Goal: Task Accomplishment & Management: Complete application form

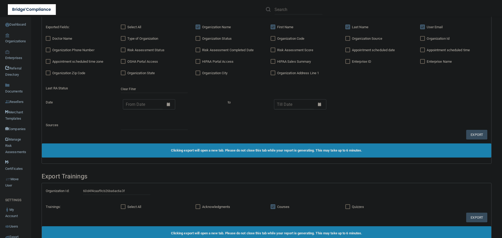
scroll to position [177, 0]
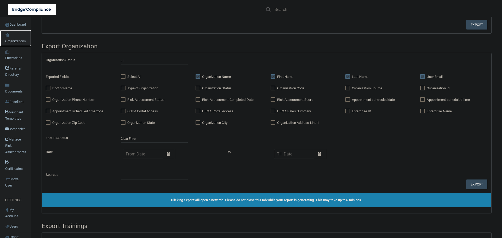
click at [19, 41] on link "Organizations" at bounding box center [15, 38] width 31 height 17
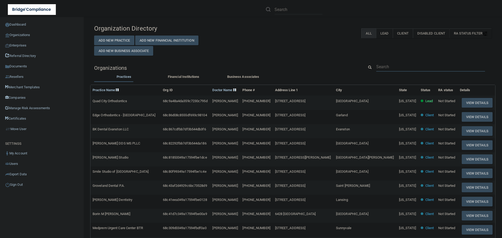
click at [381, 68] on input "text" at bounding box center [431, 67] width 109 height 10
paste input "[EMAIL_ADDRESS][DOMAIN_NAME]"
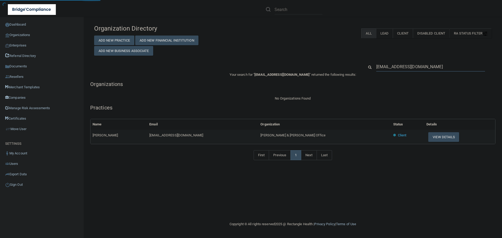
type input "[EMAIL_ADDRESS][DOMAIN_NAME]"
click at [434, 138] on button "View Details" at bounding box center [444, 137] width 31 height 10
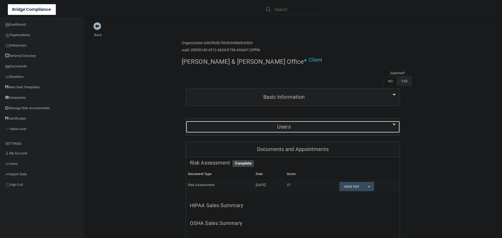
click at [290, 124] on h5 "Users" at bounding box center [284, 127] width 188 height 6
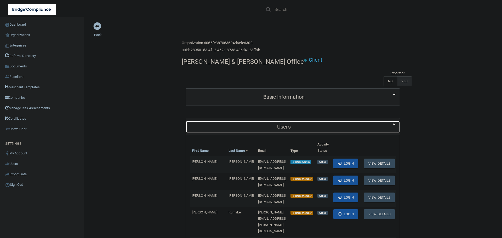
scroll to position [26, 0]
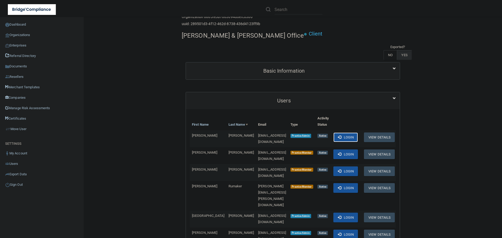
click at [340, 133] on button "Login" at bounding box center [346, 138] width 25 height 10
click at [18, 115] on link "Certificates" at bounding box center [42, 119] width 84 height 10
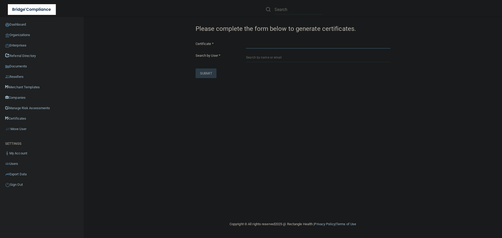
click at [267, 44] on select "HIPAA Officer Certification Training OSHA Bloodborne Pathogens OSHA [MEDICAL_DA…" at bounding box center [318, 45] width 144 height 8
select select "5"
click at [246, 41] on select "HIPAA Officer Certification Training OSHA Bloodborne Pathogens OSHA [MEDICAL_DA…" at bounding box center [318, 45] width 144 height 8
click at [278, 57] on input "text" at bounding box center [318, 58] width 144 height 10
click at [299, 58] on input "text" at bounding box center [318, 58] width 144 height 10
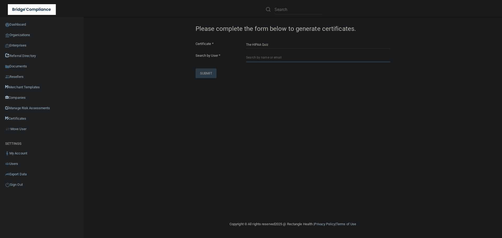
paste input "[EMAIL_ADDRESS][DOMAIN_NAME]"
click at [284, 58] on input "[EMAIL_ADDRESS][DOMAIN_NAME]" at bounding box center [318, 58] width 144 height 10
click at [290, 74] on div "[PERSON_NAME] [PERSON_NAME] & [PERSON_NAME] Office" at bounding box center [309, 72] width 113 height 9
type input "[PERSON_NAME]"
click at [206, 102] on button "SUBMIT" at bounding box center [206, 101] width 21 height 10
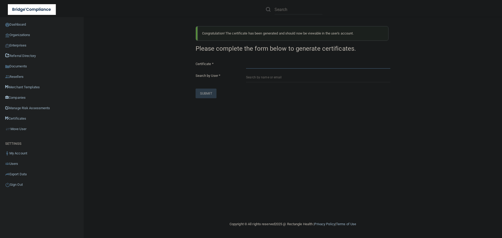
click at [269, 63] on select "HIPAA Officer Certification Training OSHA Bloodborne Pathogens OSHA [MEDICAL_DA…" at bounding box center [318, 65] width 144 height 8
select select "6"
click at [246, 61] on select "HIPAA Officer Certification Training OSHA Bloodborne Pathogens OSHA [MEDICAL_DA…" at bounding box center [318, 65] width 144 height 8
click at [265, 75] on input "text" at bounding box center [318, 78] width 144 height 10
paste input "[EMAIL_ADDRESS][DOMAIN_NAME]"
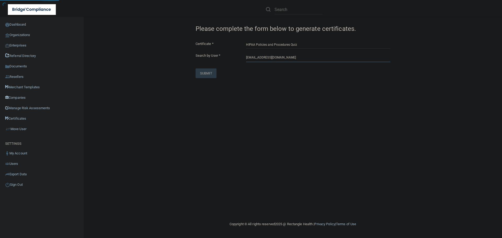
click at [271, 60] on input "[EMAIL_ADDRESS][DOMAIN_NAME]" at bounding box center [318, 58] width 144 height 10
click at [272, 58] on input "[EMAIL_ADDRESS][DOMAIN_NAME]" at bounding box center [318, 58] width 144 height 10
click at [275, 68] on div "[PERSON_NAME] [PERSON_NAME] & [PERSON_NAME] Office [EMAIL_ADDRESS][DOMAIN_NAME]…" at bounding box center [308, 77] width 121 height 24
type input "[PERSON_NAME]"
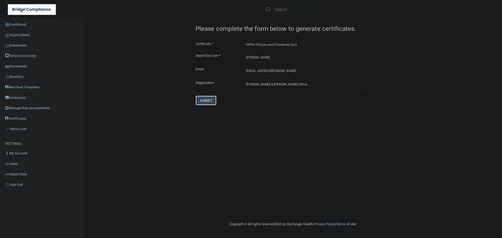
click at [210, 99] on button "SUBMIT" at bounding box center [206, 101] width 21 height 10
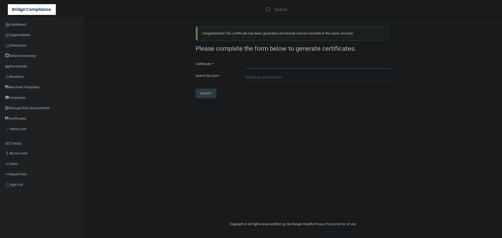
click at [273, 65] on select "HIPAA Officer Certification Training OSHA Bloodborne Pathogens OSHA [MEDICAL_DA…" at bounding box center [318, 65] width 144 height 8
select select "7"
click at [246, 61] on select "HIPAA Officer Certification Training OSHA Bloodborne Pathogens OSHA [MEDICAL_DA…" at bounding box center [318, 65] width 144 height 8
click at [265, 78] on input "text" at bounding box center [318, 78] width 144 height 10
paste input "[EMAIL_ADDRESS][DOMAIN_NAME]"
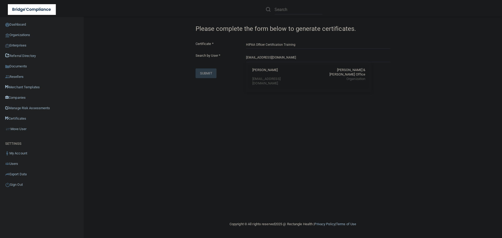
click at [269, 76] on div "[PERSON_NAME]" at bounding box center [265, 72] width 25 height 9
type input "[PERSON_NAME]"
click at [210, 100] on button "SUBMIT" at bounding box center [206, 101] width 21 height 10
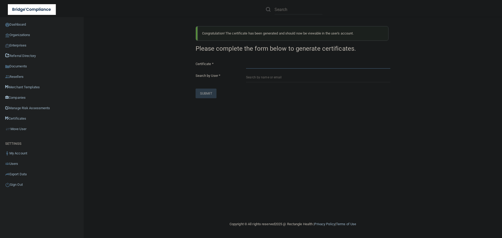
click at [288, 64] on select "HIPAA Officer Certification Training OSHA Bloodborne Pathogens OSHA [MEDICAL_DA…" at bounding box center [318, 65] width 144 height 8
select select "5"
click at [246, 61] on select "HIPAA Officer Certification Training OSHA Bloodborne Pathogens OSHA [MEDICAL_DA…" at bounding box center [318, 65] width 144 height 8
click at [269, 78] on input "text" at bounding box center [318, 78] width 144 height 10
paste input "[EMAIL_ADDRESS][DOMAIN_NAME]"
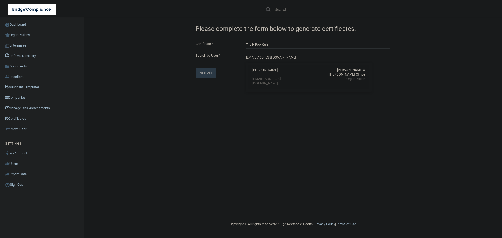
click at [266, 76] on div "[PERSON_NAME]" at bounding box center [265, 72] width 25 height 9
type input "[PERSON_NAME]"
click at [202, 100] on button "SUBMIT" at bounding box center [206, 101] width 21 height 10
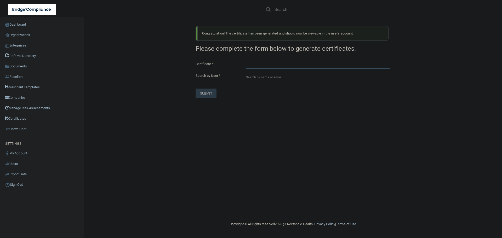
click at [268, 65] on select "HIPAA Officer Certification Training OSHA Bloodborne Pathogens OSHA [MEDICAL_DA…" at bounding box center [318, 65] width 144 height 8
select select "6"
click at [246, 61] on select "HIPAA Officer Certification Training OSHA Bloodborne Pathogens OSHA [MEDICAL_DA…" at bounding box center [318, 65] width 144 height 8
click at [270, 77] on input "text" at bounding box center [318, 78] width 144 height 10
paste input "[EMAIL_ADDRESS][DOMAIN_NAME]"
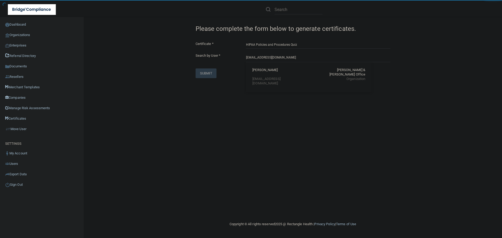
click at [264, 73] on div "[PERSON_NAME]" at bounding box center [265, 72] width 25 height 9
type input "[PERSON_NAME]"
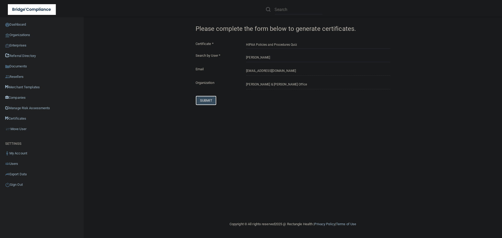
click at [213, 102] on button "SUBMIT" at bounding box center [206, 101] width 21 height 10
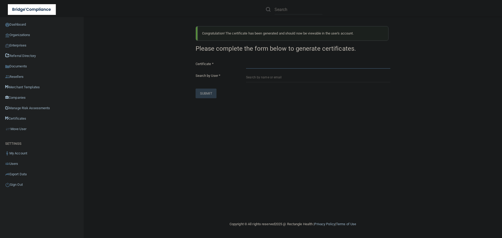
click at [265, 63] on select "HIPAA Officer Certification Training OSHA Bloodborne Pathogens OSHA [MEDICAL_DA…" at bounding box center [318, 65] width 144 height 8
select select "7"
click at [246, 61] on select "HIPAA Officer Certification Training OSHA Bloodborne Pathogens OSHA [MEDICAL_DA…" at bounding box center [318, 65] width 144 height 8
click at [262, 80] on input "text" at bounding box center [318, 78] width 144 height 10
paste input "[EMAIL_ADDRESS][DOMAIN_NAME]"
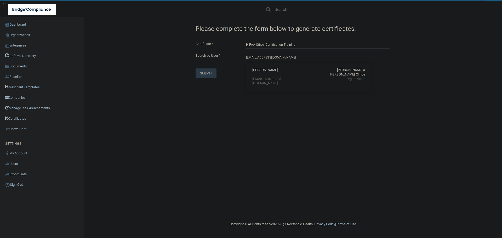
click at [263, 70] on div "[PERSON_NAME]" at bounding box center [265, 72] width 25 height 9
type input "[PERSON_NAME]"
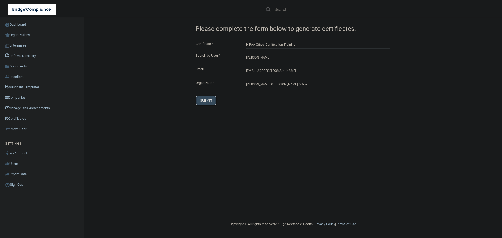
click at [208, 97] on button "SUBMIT" at bounding box center [206, 101] width 21 height 10
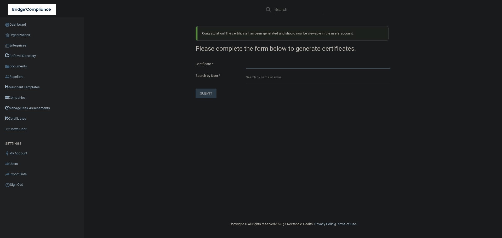
click at [264, 64] on select "HIPAA Officer Certification Training OSHA Bloodborne Pathogens OSHA [MEDICAL_DA…" at bounding box center [318, 65] width 144 height 8
click at [233, 98] on div "SUBMIT" at bounding box center [226, 94] width 68 height 10
click at [258, 65] on select "HIPAA Officer Certification Training OSHA Bloodborne Pathogens OSHA [MEDICAL_DA…" at bounding box center [318, 65] width 144 height 8
select select "5"
click at [246, 61] on select "HIPAA Officer Certification Training OSHA Bloodborne Pathogens OSHA [MEDICAL_DA…" at bounding box center [318, 65] width 144 height 8
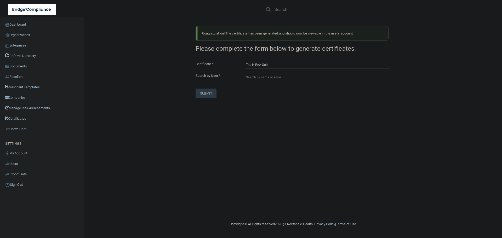
click at [266, 79] on input "text" at bounding box center [318, 78] width 144 height 10
paste input "[PERSON_NAME][EMAIL_ADDRESS][PERSON_NAME][DOMAIN_NAME]"
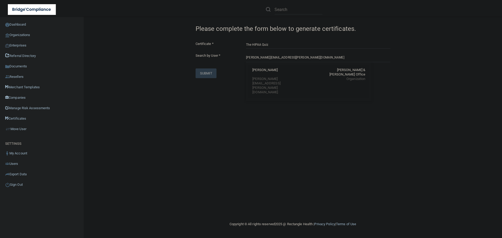
click at [269, 75] on div "[PERSON_NAME]" at bounding box center [265, 72] width 25 height 9
type input "[PERSON_NAME]"
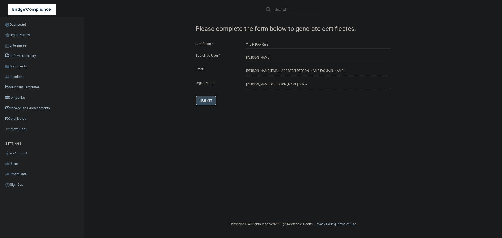
drag, startPoint x: 210, startPoint y: 98, endPoint x: 222, endPoint y: 95, distance: 12.1
click at [210, 98] on button "SUBMIT" at bounding box center [206, 101] width 21 height 10
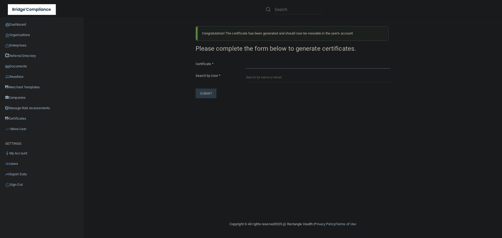
click at [266, 65] on select "HIPAA Officer Certification Training OSHA Bloodborne Pathogens OSHA [MEDICAL_DA…" at bounding box center [318, 65] width 144 height 8
select select "7"
click at [246, 61] on select "HIPAA Officer Certification Training OSHA Bloodborne Pathogens OSHA [MEDICAL_DA…" at bounding box center [318, 65] width 144 height 8
click at [284, 76] on input "text" at bounding box center [318, 78] width 144 height 10
paste input "Advanced Dentistry of New Provid"
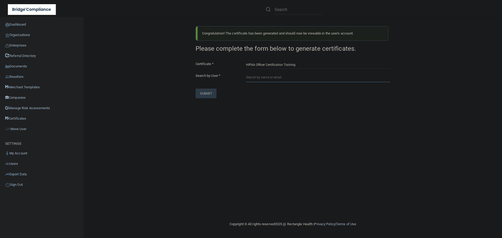
type input "Advanced Dentistry of New Provid"
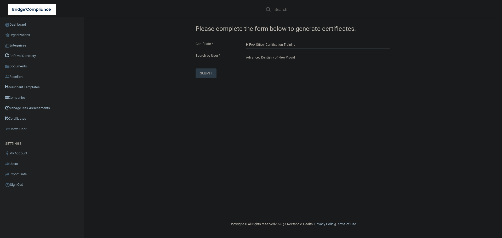
drag, startPoint x: 301, startPoint y: 58, endPoint x: 238, endPoint y: 58, distance: 63.6
click at [238, 58] on div "Search by User * Advanced Dentistry of New Provid" at bounding box center [293, 58] width 203 height 10
click at [283, 58] on input "text" at bounding box center [318, 58] width 144 height 10
paste input "[PERSON_NAME][EMAIL_ADDRESS][PERSON_NAME][DOMAIN_NAME]"
click at [278, 75] on div "[PERSON_NAME]" at bounding box center [265, 72] width 25 height 9
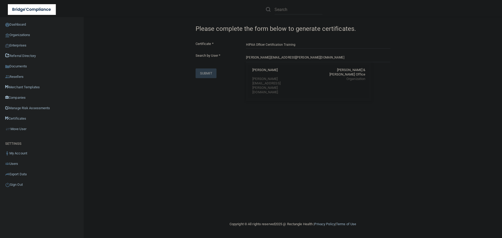
type input "[PERSON_NAME]"
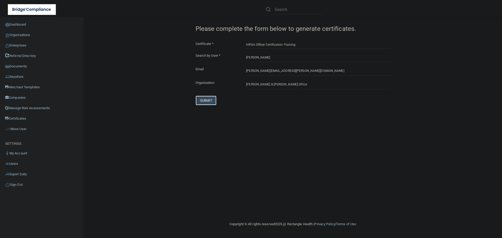
click at [208, 102] on button "SUBMIT" at bounding box center [206, 101] width 21 height 10
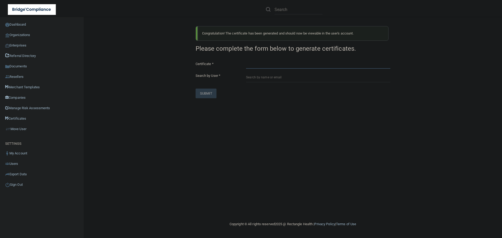
click at [272, 61] on select "HIPAA Officer Certification Training OSHA Bloodborne Pathogens OSHA [MEDICAL_DA…" at bounding box center [318, 65] width 144 height 8
select select "6"
click at [246, 61] on select "HIPAA Officer Certification Training OSHA Bloodborne Pathogens OSHA [MEDICAL_DA…" at bounding box center [318, 65] width 144 height 8
click at [269, 72] on div "Certificate * HIPAA Officer Certification Training OSHA Bloodborne Pathogens OS…" at bounding box center [293, 79] width 195 height 37
click at [268, 76] on input "text" at bounding box center [318, 78] width 144 height 10
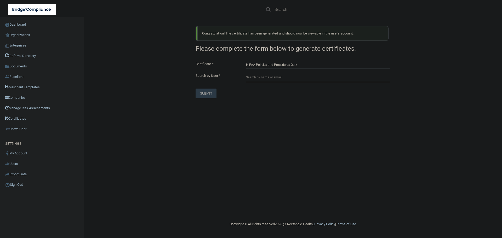
paste input "[PERSON_NAME][EMAIL_ADDRESS][PERSON_NAME][DOMAIN_NAME]"
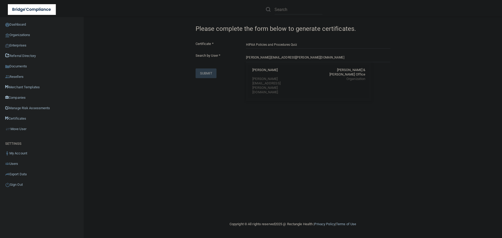
click at [269, 72] on div "[PERSON_NAME]" at bounding box center [265, 72] width 25 height 9
type input "[PERSON_NAME]"
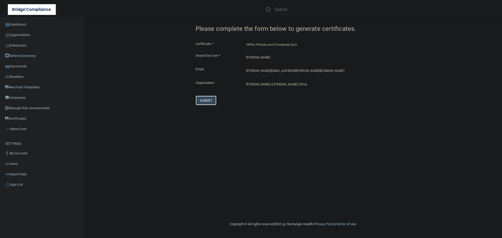
click at [208, 100] on button "SUBMIT" at bounding box center [206, 101] width 21 height 10
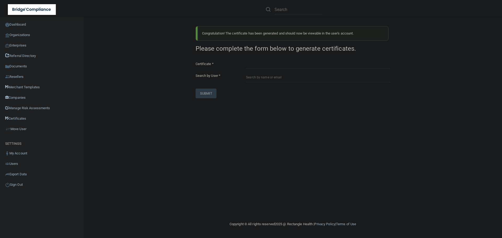
click at [275, 59] on div "Congratulation! The certificate has been generated and should now be viewable i…" at bounding box center [293, 60] width 203 height 76
click at [273, 65] on select "HIPAA Officer Certification Training OSHA Bloodborne Pathogens OSHA [MEDICAL_DA…" at bounding box center [318, 65] width 144 height 8
click at [368, 161] on div "Congratulation! The certificate has been generated and should now be viewable i…" at bounding box center [293, 119] width 398 height 194
click at [266, 65] on select "HIPAA Officer Certification Training OSHA Bloodborne Pathogens OSHA [MEDICAL_DA…" at bounding box center [318, 65] width 144 height 8
select select "5"
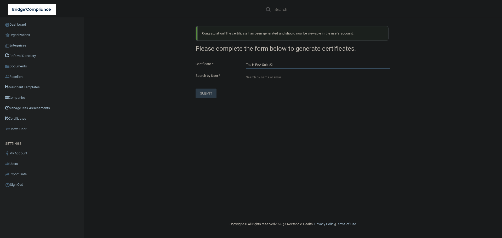
click at [246, 61] on select "HIPAA Officer Certification Training OSHA Bloodborne Pathogens OSHA [MEDICAL_DA…" at bounding box center [318, 65] width 144 height 8
click at [259, 81] on input "text" at bounding box center [318, 78] width 144 height 10
paste input "[EMAIL_ADDRESS][DOMAIN_NAME]"
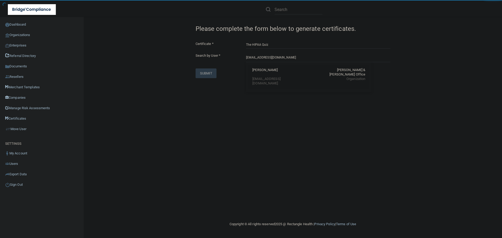
click at [259, 71] on div "[PERSON_NAME]" at bounding box center [265, 72] width 25 height 9
type input "[PERSON_NAME]"
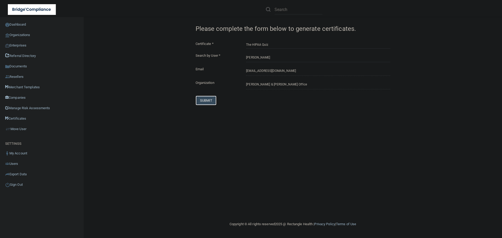
click at [210, 102] on button "SUBMIT" at bounding box center [206, 101] width 21 height 10
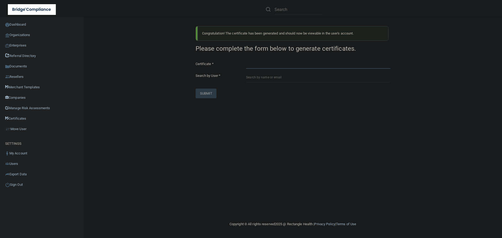
click at [272, 63] on select "HIPAA Officer Certification Training OSHA Bloodborne Pathogens OSHA [MEDICAL_DA…" at bounding box center [318, 65] width 144 height 8
select select "6"
click at [246, 61] on select "HIPAA Officer Certification Training OSHA Bloodborne Pathogens OSHA [MEDICAL_DA…" at bounding box center [318, 65] width 144 height 8
click at [266, 79] on input "text" at bounding box center [318, 78] width 144 height 10
paste input "[EMAIL_ADDRESS][DOMAIN_NAME]"
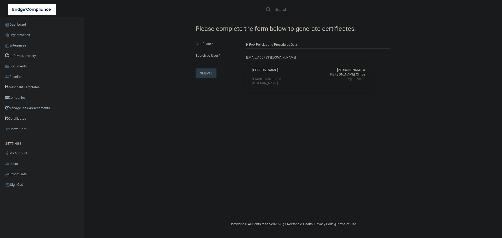
click at [272, 71] on div "[PERSON_NAME]" at bounding box center [265, 72] width 25 height 9
type input "[PERSON_NAME]"
click at [205, 99] on button "SUBMIT" at bounding box center [206, 101] width 21 height 10
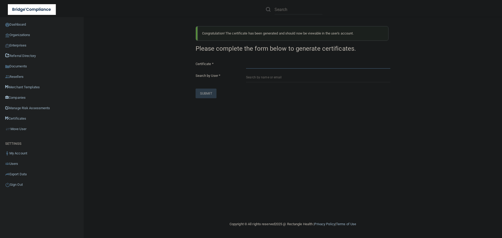
click at [272, 62] on select "HIPAA Officer Certification Training OSHA Bloodborne Pathogens OSHA [MEDICAL_DA…" at bounding box center [318, 65] width 144 height 8
select select "7"
click at [246, 61] on select "HIPAA Officer Certification Training OSHA Bloodborne Pathogens OSHA [MEDICAL_DA…" at bounding box center [318, 65] width 144 height 8
click at [267, 79] on input "text" at bounding box center [318, 78] width 144 height 10
paste input "[EMAIL_ADDRESS][DOMAIN_NAME]"
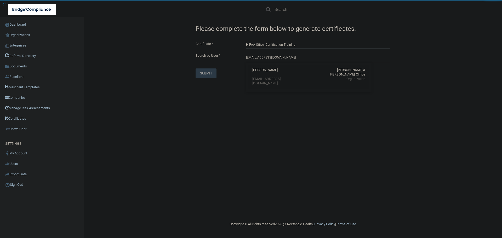
click at [273, 72] on div "[PERSON_NAME]" at bounding box center [265, 72] width 25 height 9
type input "[PERSON_NAME]"
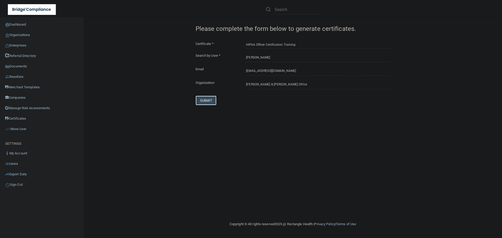
click at [208, 105] on button "SUBMIT" at bounding box center [206, 101] width 21 height 10
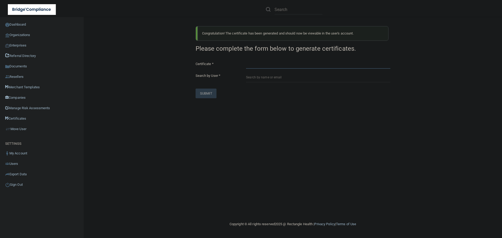
click at [296, 67] on select "HIPAA Officer Certification Training OSHA Bloodborne Pathogens OSHA [MEDICAL_DA…" at bounding box center [318, 65] width 144 height 8
select select "5"
click at [246, 61] on select "HIPAA Officer Certification Training OSHA Bloodborne Pathogens OSHA [MEDICAL_DA…" at bounding box center [318, 65] width 144 height 8
click at [278, 79] on input "text" at bounding box center [318, 78] width 144 height 10
paste input "[EMAIL_ADDRESS][DOMAIN_NAME]"
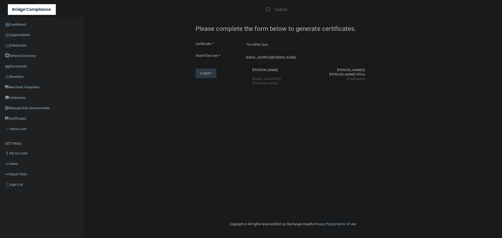
click at [279, 73] on div "[PERSON_NAME] [PERSON_NAME] & [PERSON_NAME] Office" at bounding box center [309, 72] width 113 height 9
type input "[PERSON_NAME]"
click at [206, 98] on button "SUBMIT" at bounding box center [206, 101] width 21 height 10
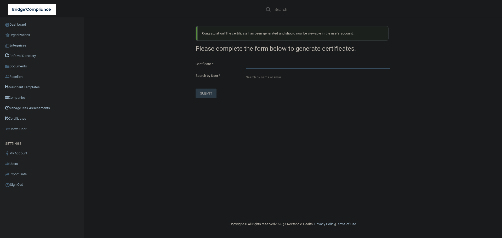
click at [267, 64] on select "HIPAA Officer Certification Training OSHA Bloodborne Pathogens OSHA [MEDICAL_DA…" at bounding box center [318, 65] width 144 height 8
select select "6"
click at [246, 61] on select "HIPAA Officer Certification Training OSHA Bloodborne Pathogens OSHA [MEDICAL_DA…" at bounding box center [318, 65] width 144 height 8
click at [264, 78] on input "text" at bounding box center [318, 78] width 144 height 10
paste input "[EMAIL_ADDRESS][DOMAIN_NAME]"
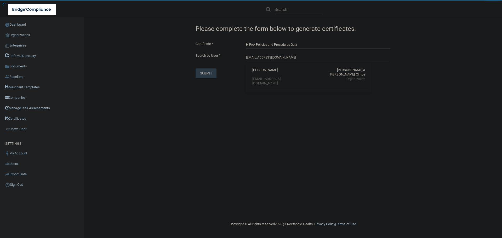
click at [261, 71] on div "[PERSON_NAME]" at bounding box center [265, 72] width 25 height 9
type input "[PERSON_NAME]"
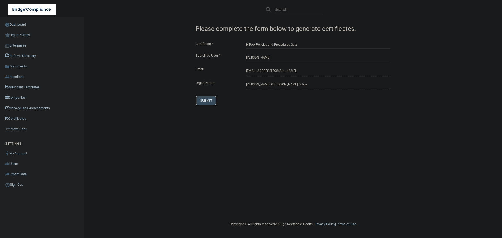
click at [210, 102] on button "SUBMIT" at bounding box center [206, 101] width 21 height 10
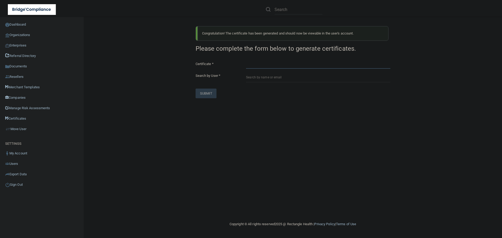
click at [259, 67] on select "HIPAA Officer Certification Training OSHA Bloodborne Pathogens OSHA [MEDICAL_DA…" at bounding box center [318, 65] width 144 height 8
select select "7"
click at [246, 61] on select "HIPAA Officer Certification Training OSHA Bloodborne Pathogens OSHA [MEDICAL_DA…" at bounding box center [318, 65] width 144 height 8
click at [272, 75] on input "text" at bounding box center [318, 78] width 144 height 10
paste input "[EMAIL_ADDRESS][DOMAIN_NAME]"
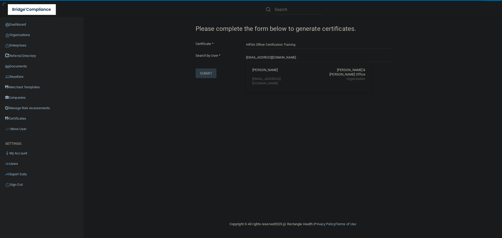
click at [272, 75] on div "[PERSON_NAME]" at bounding box center [265, 72] width 25 height 9
type input "[PERSON_NAME]"
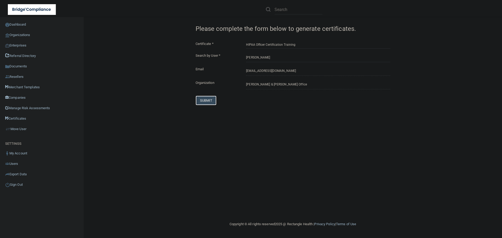
click at [212, 102] on button "SUBMIT" at bounding box center [206, 101] width 21 height 10
select select "?"
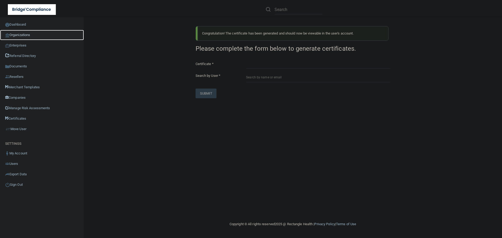
click at [17, 35] on link "Organizations" at bounding box center [42, 35] width 84 height 10
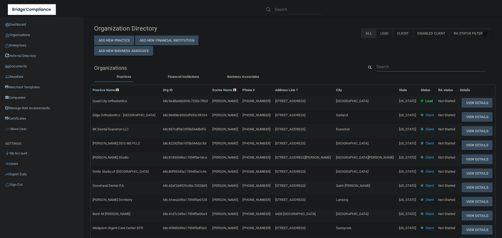
click at [384, 66] on input "text" at bounding box center [431, 67] width 109 height 10
paste input "[EMAIL_ADDRESS][DOMAIN_NAME]"
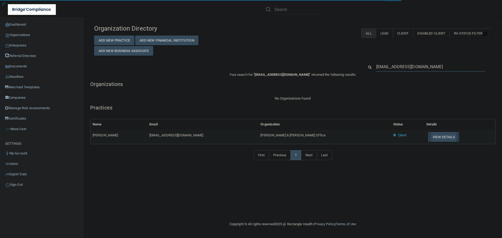
type input "[EMAIL_ADDRESS][DOMAIN_NAME]"
click at [429, 137] on button "View Details" at bounding box center [444, 137] width 31 height 10
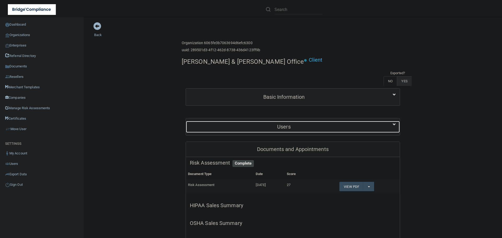
click at [288, 121] on div "Users" at bounding box center [284, 127] width 196 height 12
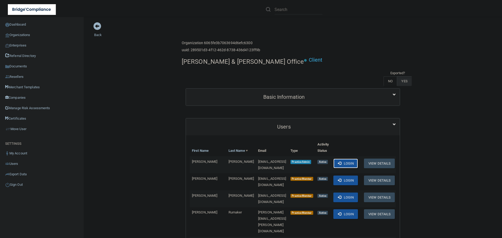
click at [343, 159] on button "Login" at bounding box center [346, 164] width 25 height 10
click at [24, 36] on link "Organizations" at bounding box center [42, 35] width 84 height 10
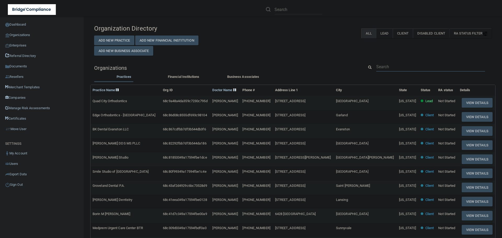
click at [377, 65] on input "text" at bounding box center [431, 67] width 109 height 10
paste input "Black Hills [MEDICAL_DATA] ([GEOGRAPHIC_DATA])"
type input "Black Hills [MEDICAL_DATA] ([GEOGRAPHIC_DATA])"
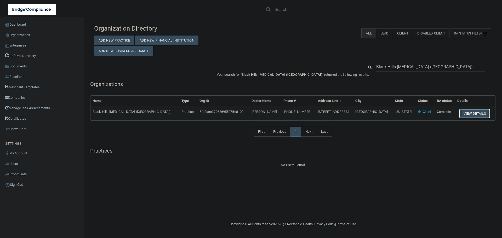
click at [465, 111] on button "View Details" at bounding box center [475, 114] width 31 height 10
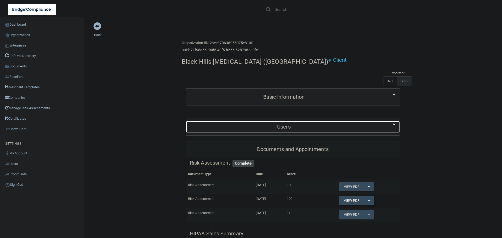
click at [287, 125] on h5 "Users" at bounding box center [284, 127] width 188 height 6
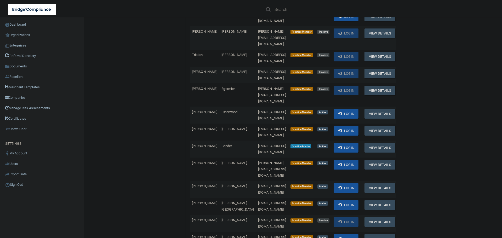
scroll to position [340, 0]
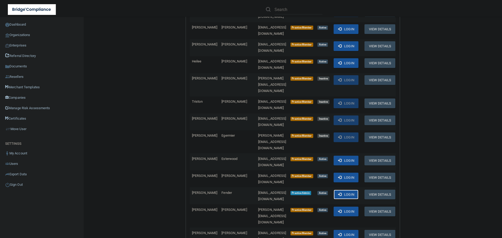
click at [341, 190] on button "Login" at bounding box center [346, 195] width 25 height 10
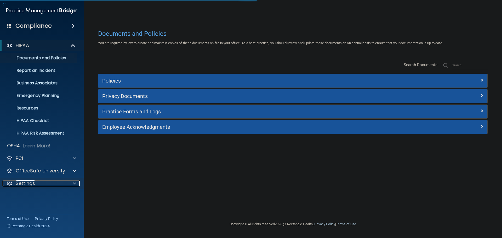
click at [71, 184] on div at bounding box center [73, 184] width 13 height 6
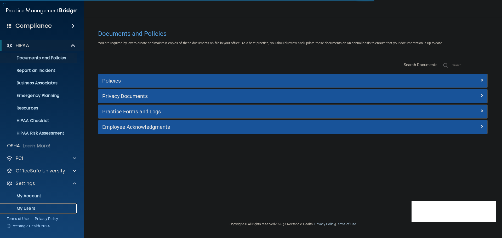
click at [19, 208] on p "My Users" at bounding box center [38, 208] width 71 height 5
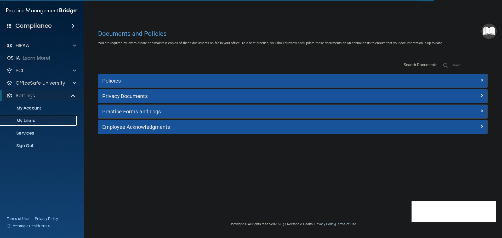
select select "20"
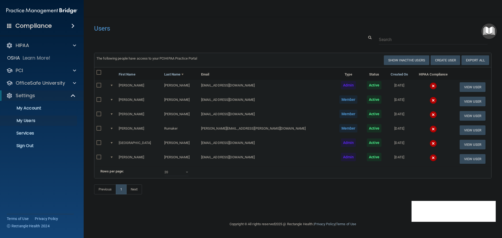
click at [430, 86] on img at bounding box center [433, 85] width 7 height 7
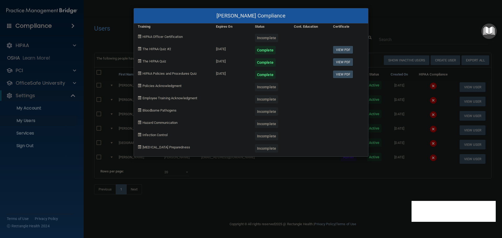
click at [395, 106] on div "allison feliciano's Compliance Training Expires On Status Cont. Education Certi…" at bounding box center [251, 119] width 502 height 238
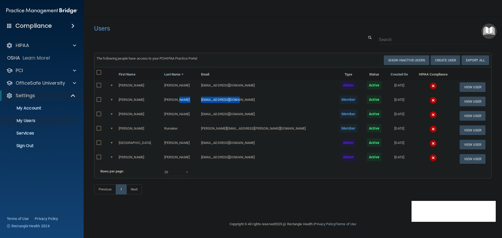
drag, startPoint x: 237, startPoint y: 103, endPoint x: 192, endPoint y: 103, distance: 45.3
click at [192, 103] on tr "Monica Ginyard monginyard@gmail.com Member Active 09/16/2025 View User" at bounding box center [292, 101] width 397 height 14
copy tr "[EMAIL_ADDRESS][DOMAIN_NAME]"
drag, startPoint x: 231, startPoint y: 115, endPoint x: 194, endPoint y: 115, distance: 37.2
click at [194, 115] on tr "Dawn Katz dek0828@yahoo.com Member Active 09/16/2025 View User" at bounding box center [292, 116] width 397 height 14
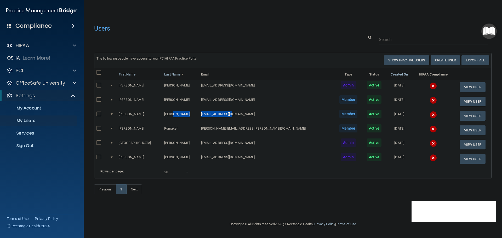
copy tr "[EMAIL_ADDRESS][DOMAIN_NAME]"
drag, startPoint x: 252, startPoint y: 128, endPoint x: 194, endPoint y: 130, distance: 58.1
click at [194, 130] on tr "Theresa Rumaker theresa.rumaker@gmail.com Member Active 09/15/2025 View User" at bounding box center [292, 130] width 397 height 14
copy tr "[PERSON_NAME][EMAIL_ADDRESS][PERSON_NAME][DOMAIN_NAME]"
drag, startPoint x: 265, startPoint y: 142, endPoint x: 195, endPoint y: 146, distance: 70.5
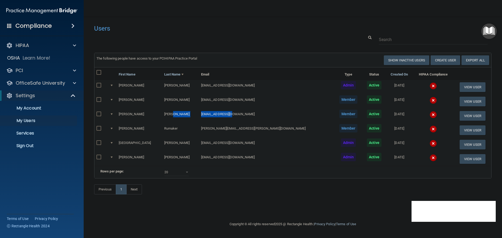
click at [199, 146] on td "[EMAIL_ADDRESS][DOMAIN_NAME]" at bounding box center [267, 145] width 136 height 14
copy td "[EMAIL_ADDRESS][DOMAIN_NAME]"
drag, startPoint x: 254, startPoint y: 156, endPoint x: 190, endPoint y: 160, distance: 63.7
click at [190, 160] on tr "Janine Stanton janinestantondmd@comcast.net Admin Active 09/15/2025 View User" at bounding box center [292, 159] width 397 height 14
copy tr "[EMAIL_ADDRESS][DOMAIN_NAME]"
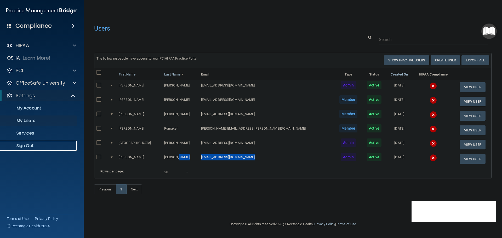
click at [27, 148] on p "Sign Out" at bounding box center [38, 145] width 71 height 5
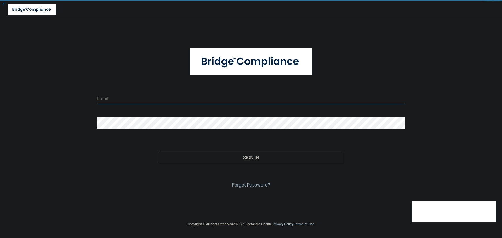
type input "cfletcher@rectanglehealth.com"
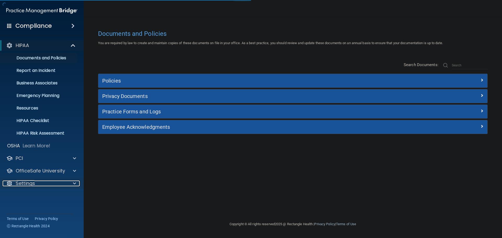
click at [71, 183] on div at bounding box center [73, 184] width 13 height 6
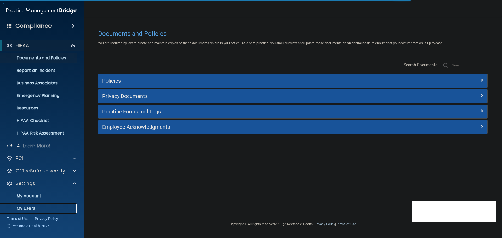
click at [29, 209] on p "My Users" at bounding box center [38, 208] width 71 height 5
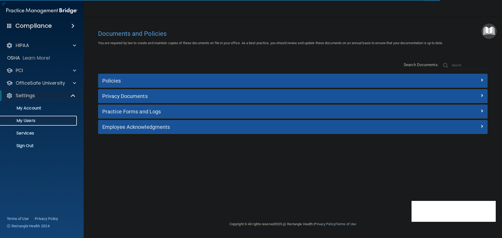
select select "20"
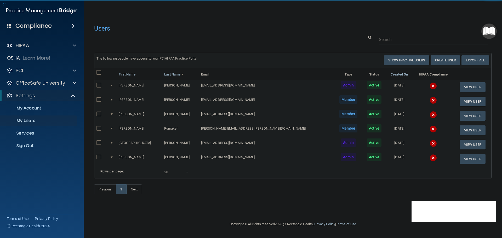
click at [430, 101] on img at bounding box center [433, 100] width 7 height 7
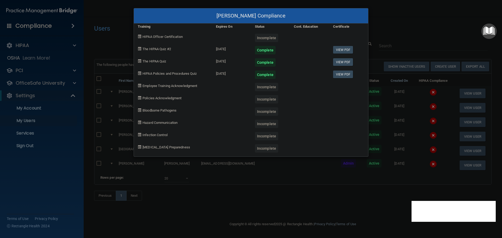
click at [411, 116] on div "Monica Ginyard's Compliance Training Expires On Status Cont. Education Certific…" at bounding box center [251, 119] width 502 height 238
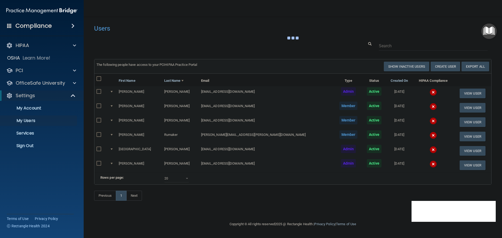
click at [430, 123] on img at bounding box center [433, 121] width 7 height 7
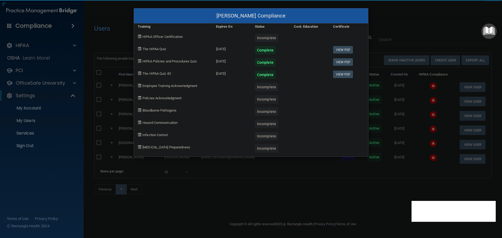
click at [417, 123] on div "Dawn Katz's Compliance Training Expires On Status Cont. Education Certificate H…" at bounding box center [251, 119] width 502 height 238
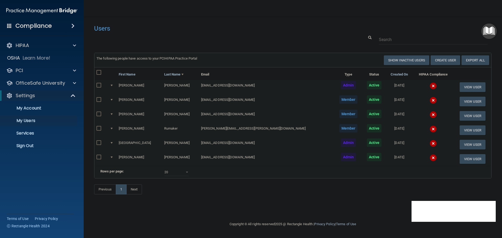
click at [418, 137] on td at bounding box center [433, 130] width 41 height 14
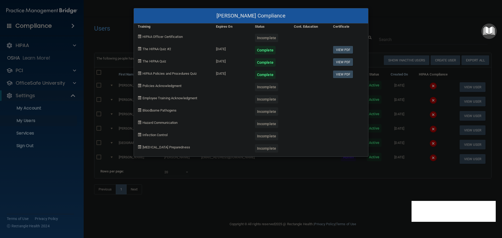
click at [418, 149] on div "Theresa Rumaker's Compliance Training Expires On Status Cont. Education Certifi…" at bounding box center [251, 119] width 502 height 238
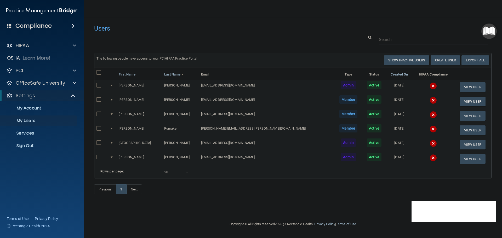
click at [430, 146] on img at bounding box center [433, 143] width 7 height 7
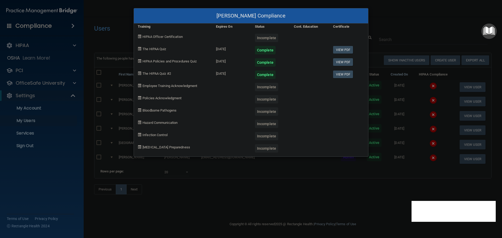
click at [418, 149] on div "Sydney Silverman's Compliance Training Expires On Status Cont. Education Certif…" at bounding box center [251, 119] width 502 height 238
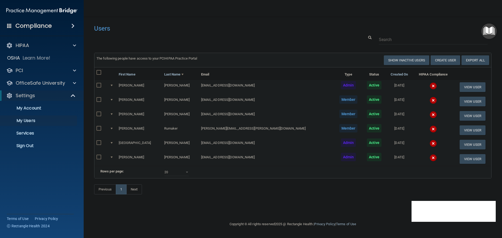
click at [430, 158] on img at bounding box center [433, 157] width 7 height 7
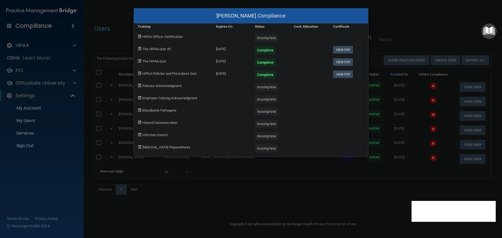
click at [417, 158] on div "Janine Stanton's Compliance Training Expires On Status Cont. Education Certific…" at bounding box center [251, 119] width 502 height 238
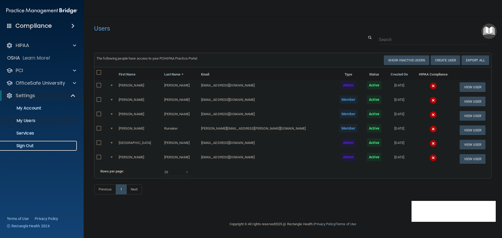
click at [29, 144] on p "Sign Out" at bounding box center [38, 145] width 71 height 5
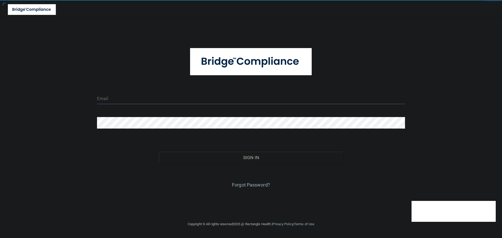
type input "cfletcher@rectanglehealth.com"
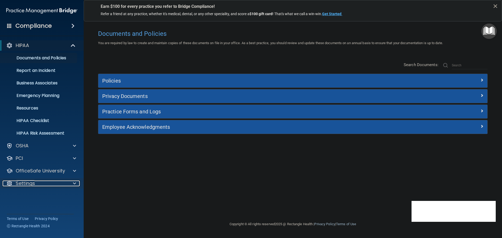
click at [72, 184] on div at bounding box center [73, 184] width 13 height 6
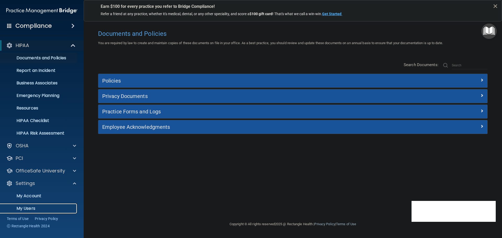
click at [32, 209] on p "My Users" at bounding box center [38, 208] width 71 height 5
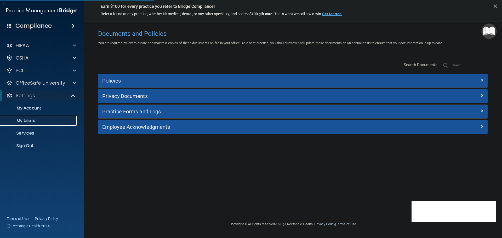
select select "20"
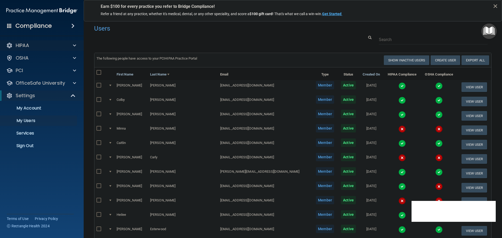
click at [54, 42] on div "HIPAA" at bounding box center [42, 45] width 84 height 10
click at [53, 45] on div "HIPAA" at bounding box center [34, 45] width 65 height 6
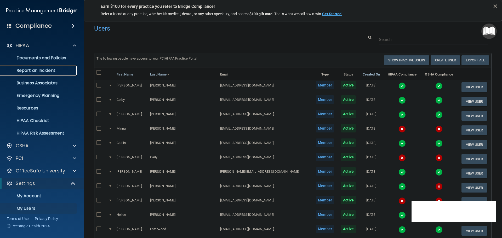
click at [45, 69] on p "Report an Incident" at bounding box center [38, 70] width 71 height 5
